Goal: Find specific page/section: Find specific page/section

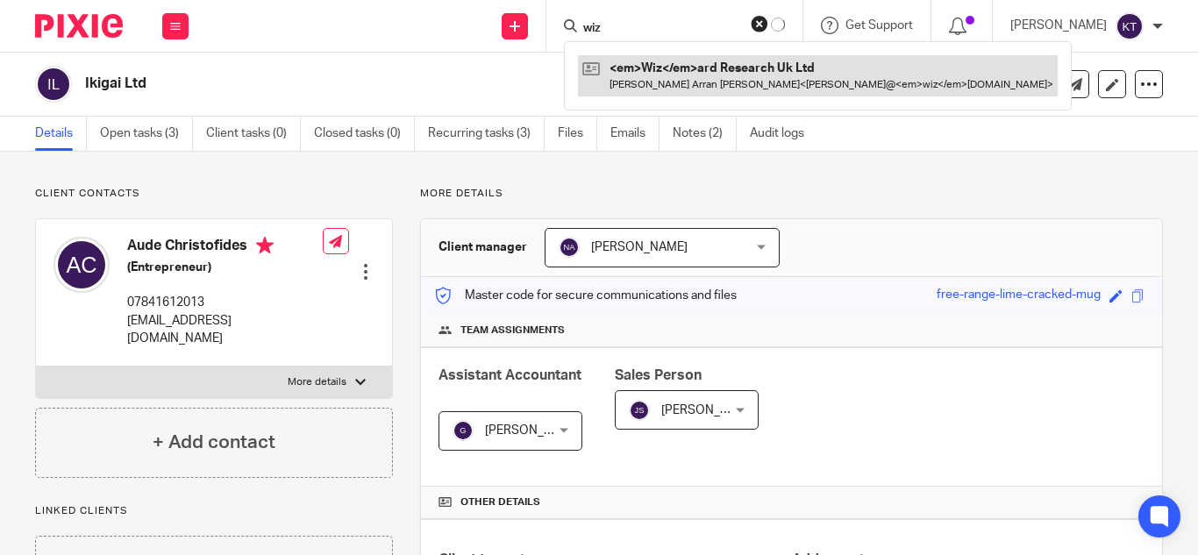
type input "wiz"
click at [712, 83] on link at bounding box center [818, 75] width 480 height 40
